Goal: Book appointment/travel/reservation

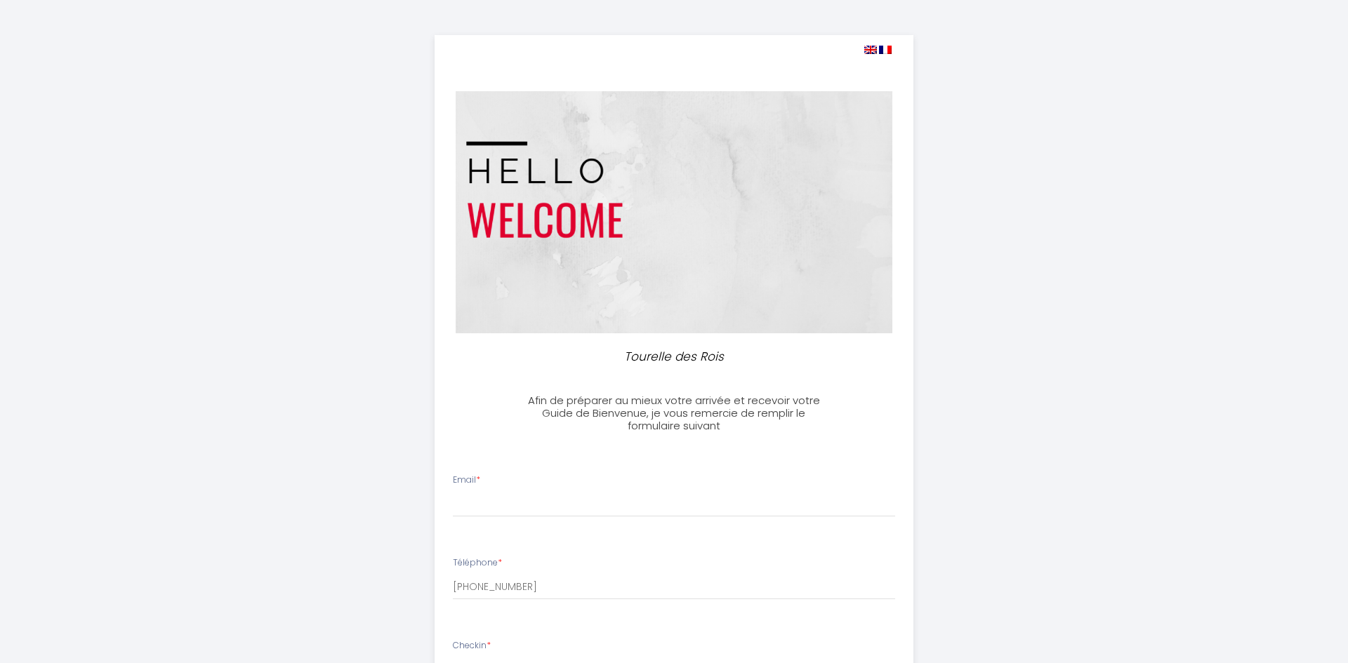
select select
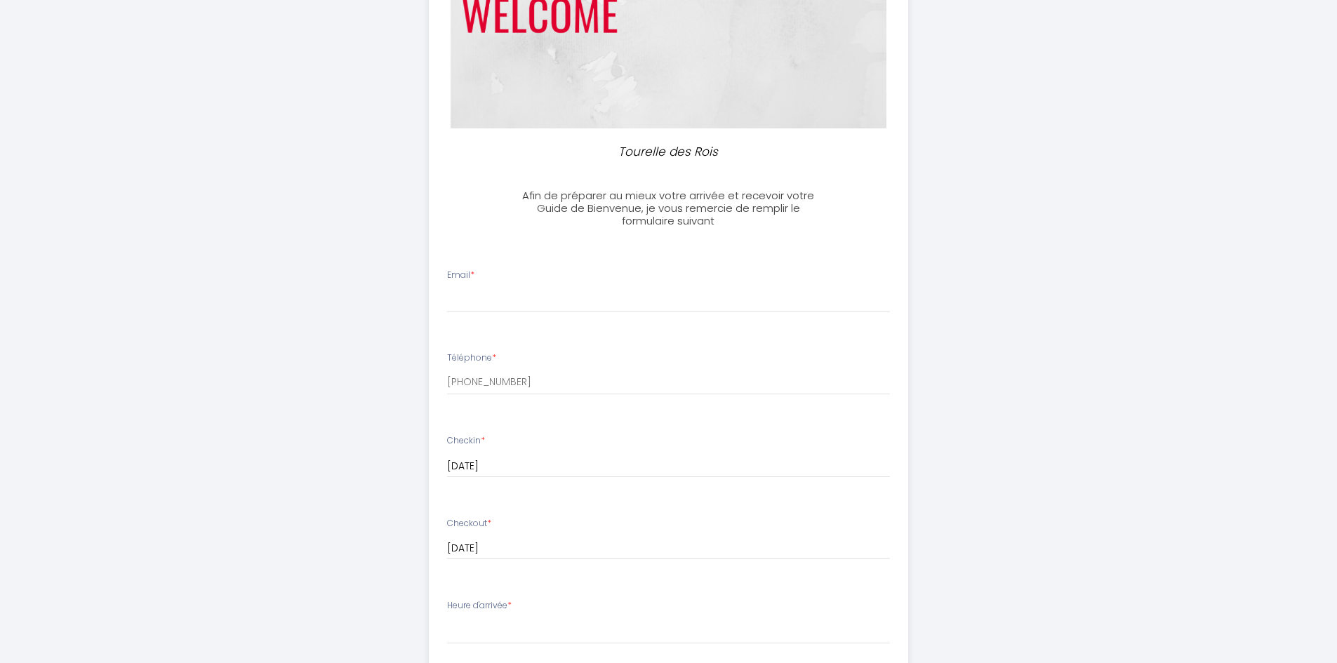
scroll to position [211, 0]
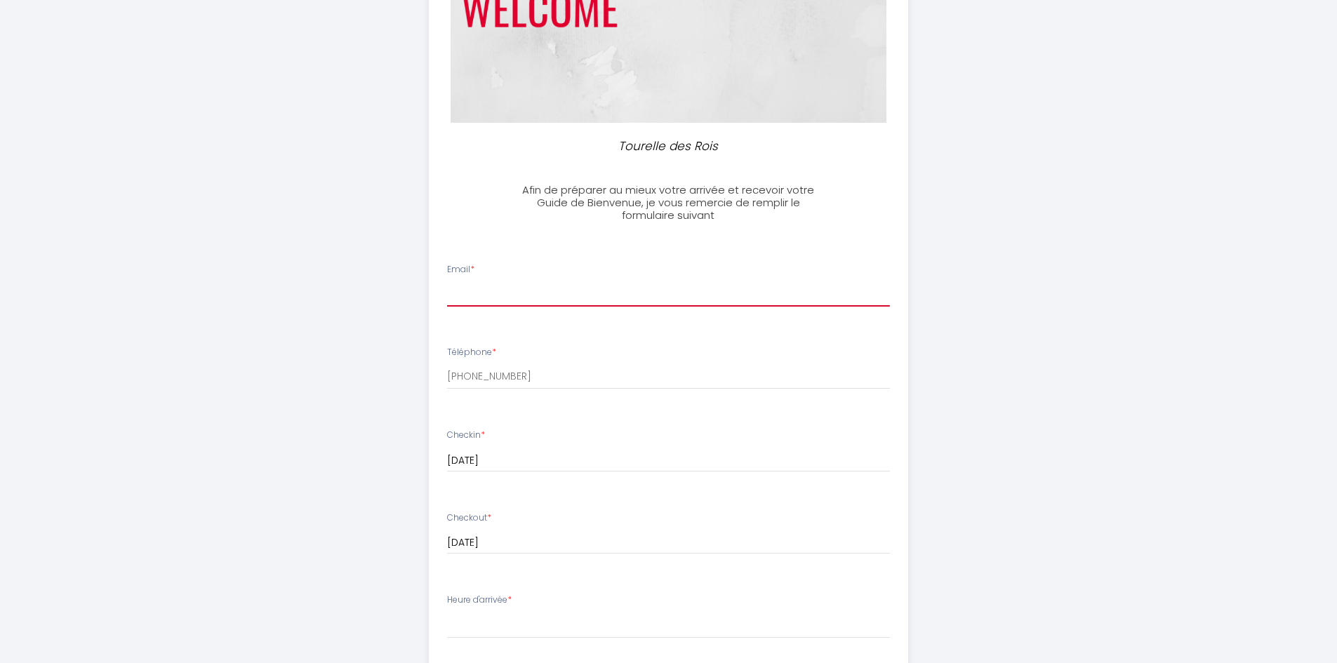
click at [495, 292] on input "Email *" at bounding box center [668, 293] width 443 height 25
type input "[EMAIL_ADDRESS][DOMAIN_NAME]"
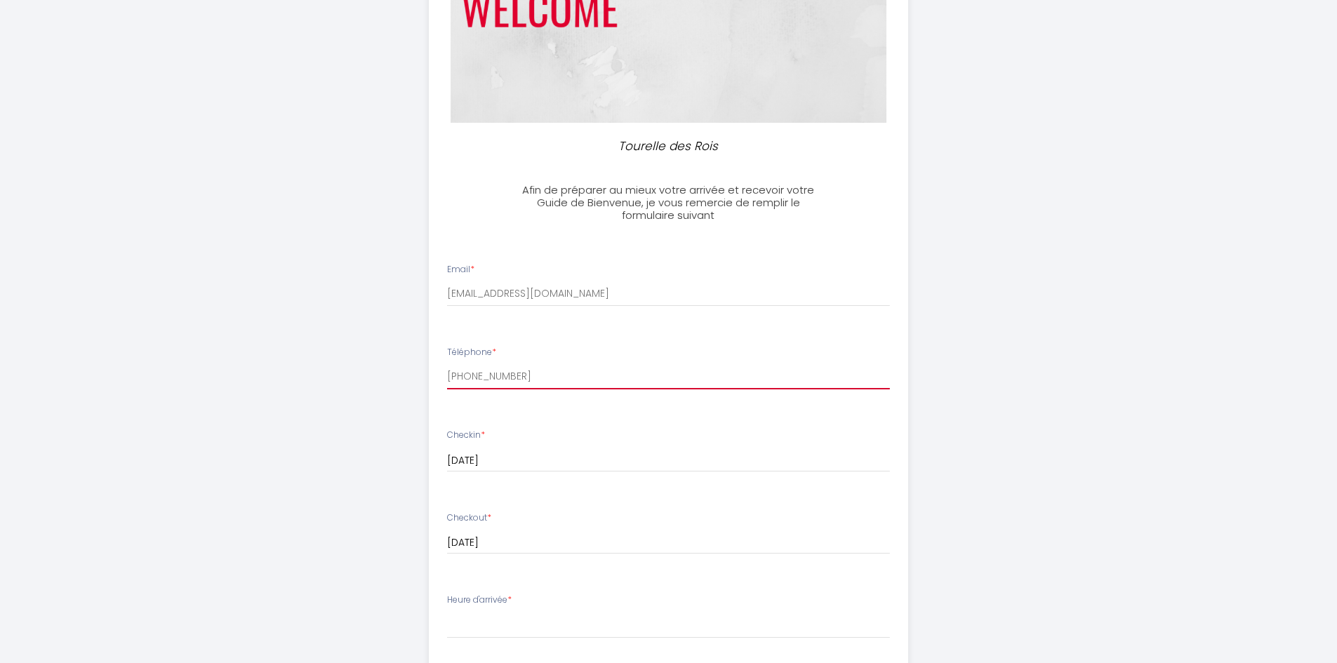
type input "0"
type input "0758767306"
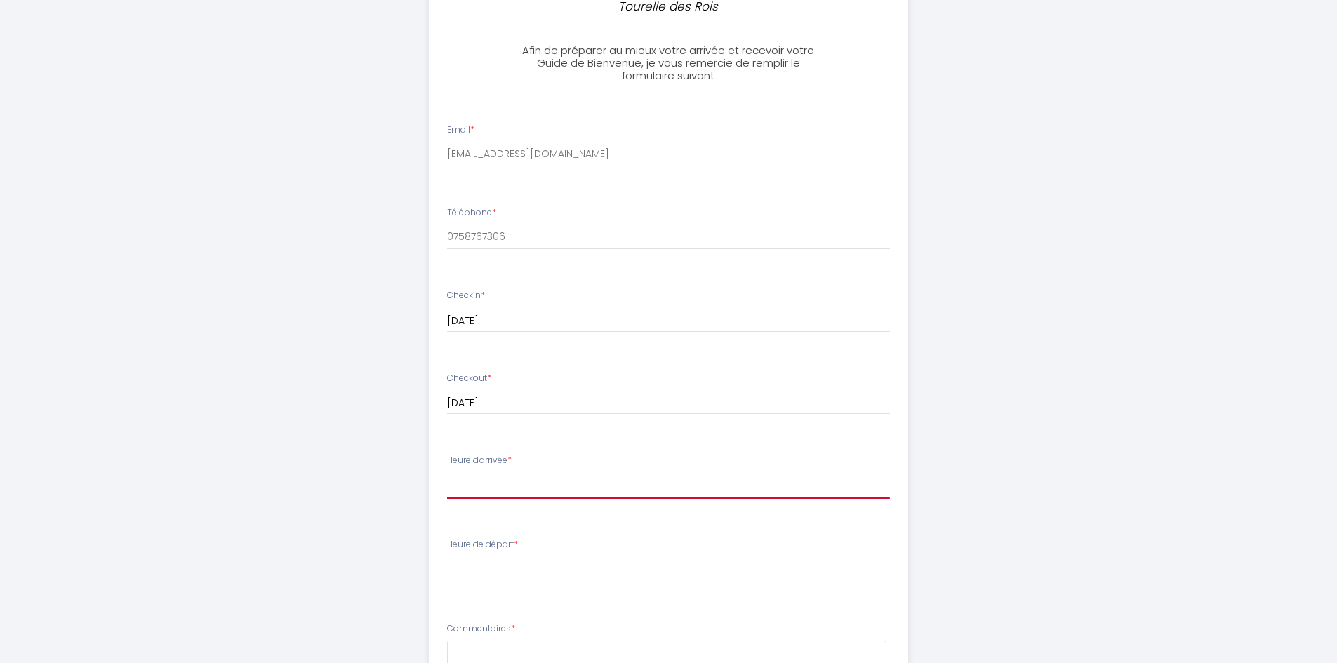
scroll to position [351, 0]
click at [493, 479] on select "17:00 17:30 18:00 18:30 19:00 19:30 20:00 20:30 21:00 21:30 22:00 22:30 23:00 2…" at bounding box center [668, 485] width 443 height 27
select select "17:30"
click at [447, 472] on select "17:00 17:30 18:00 18:30 19:00 19:30 20:00 20:30 21:00 21:30 22:00 22:30 23:00 2…" at bounding box center [668, 485] width 443 height 27
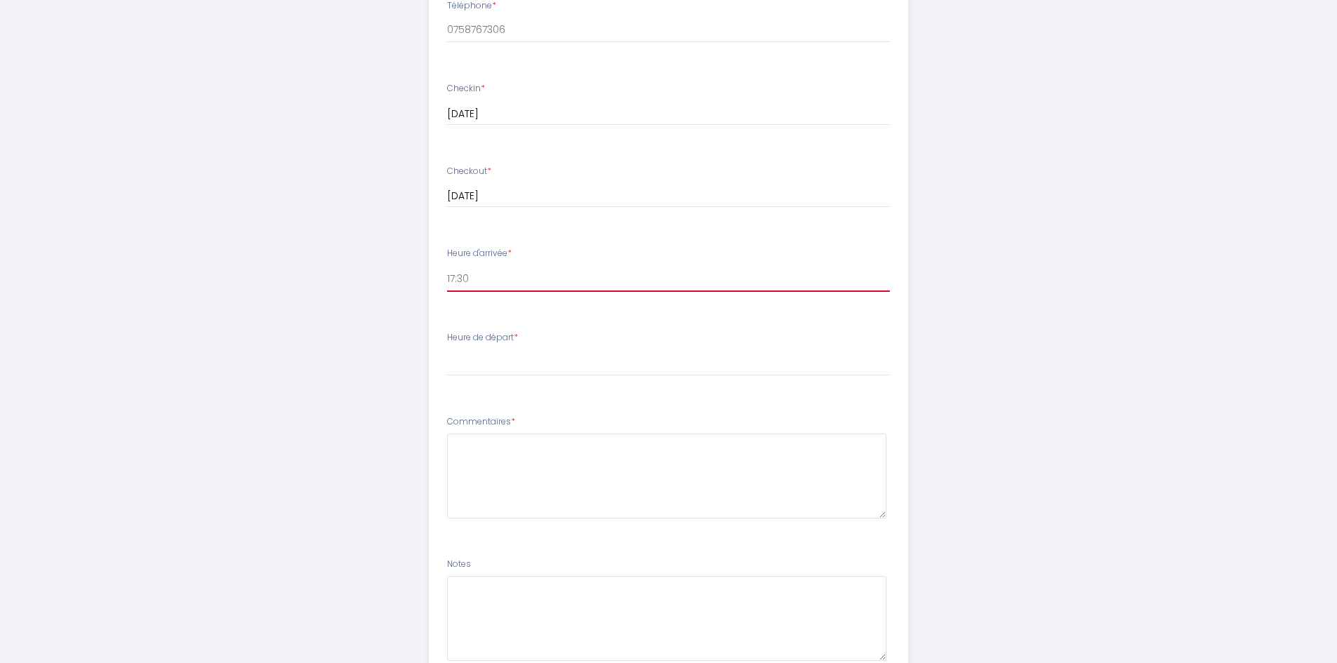
scroll to position [675, 0]
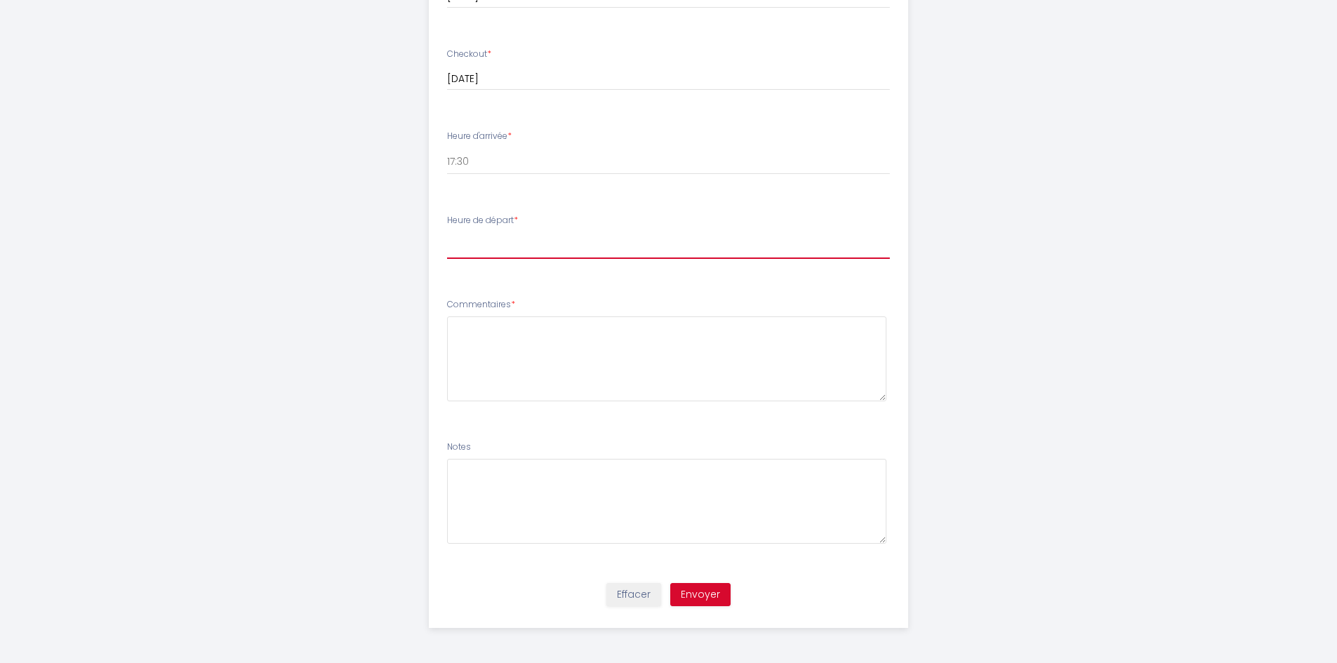
click at [488, 244] on select "00:00 00:30 01:00 01:30 02:00 02:30 03:00 03:30 04:00 04:30 05:00 05:30 06:00 0…" at bounding box center [668, 245] width 443 height 27
select select "08:30"
click at [447, 232] on select "00:00 00:30 01:00 01:30 02:00 02:30 03:00 03:30 04:00 04:30 05:00 05:30 06:00 0…" at bounding box center [668, 245] width 443 height 27
click at [502, 350] on textarea at bounding box center [666, 359] width 439 height 85
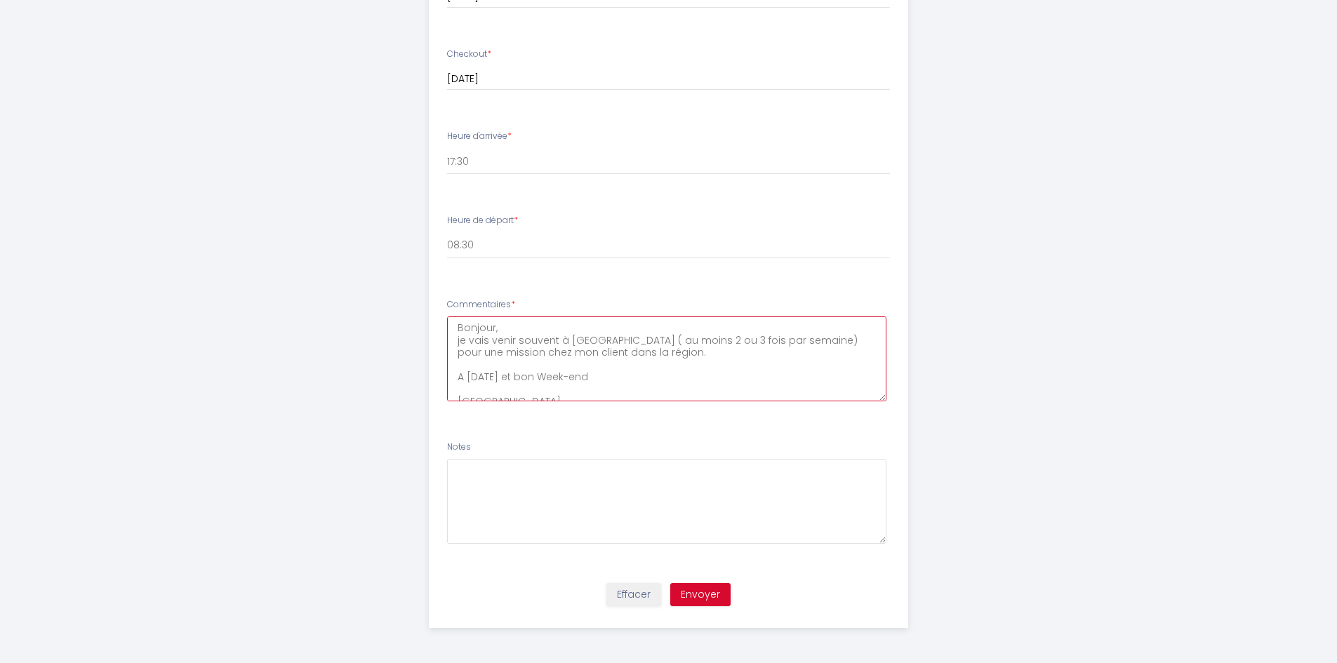
click at [657, 351] on textarea "Bonjour, je vais venir souvent à [GEOGRAPHIC_DATA] ( au moins 2 ou 3 fois par s…" at bounding box center [666, 359] width 439 height 85
type textarea "Bonjour, je vais venir souvent à [GEOGRAPHIC_DATA] ( au moins 2 ou 3 fois par s…"
click at [713, 596] on button "Envoyer" at bounding box center [700, 595] width 60 height 24
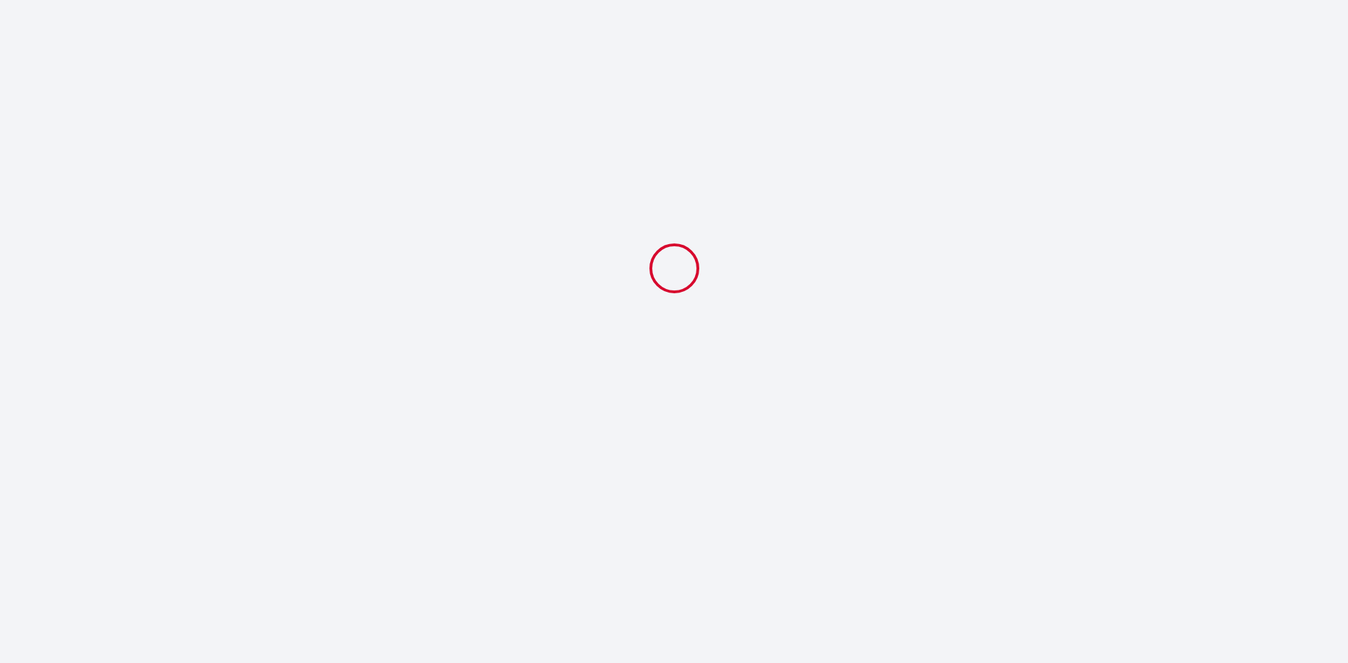
select select "17:30"
select select "08:30"
